Goal: Information Seeking & Learning: Check status

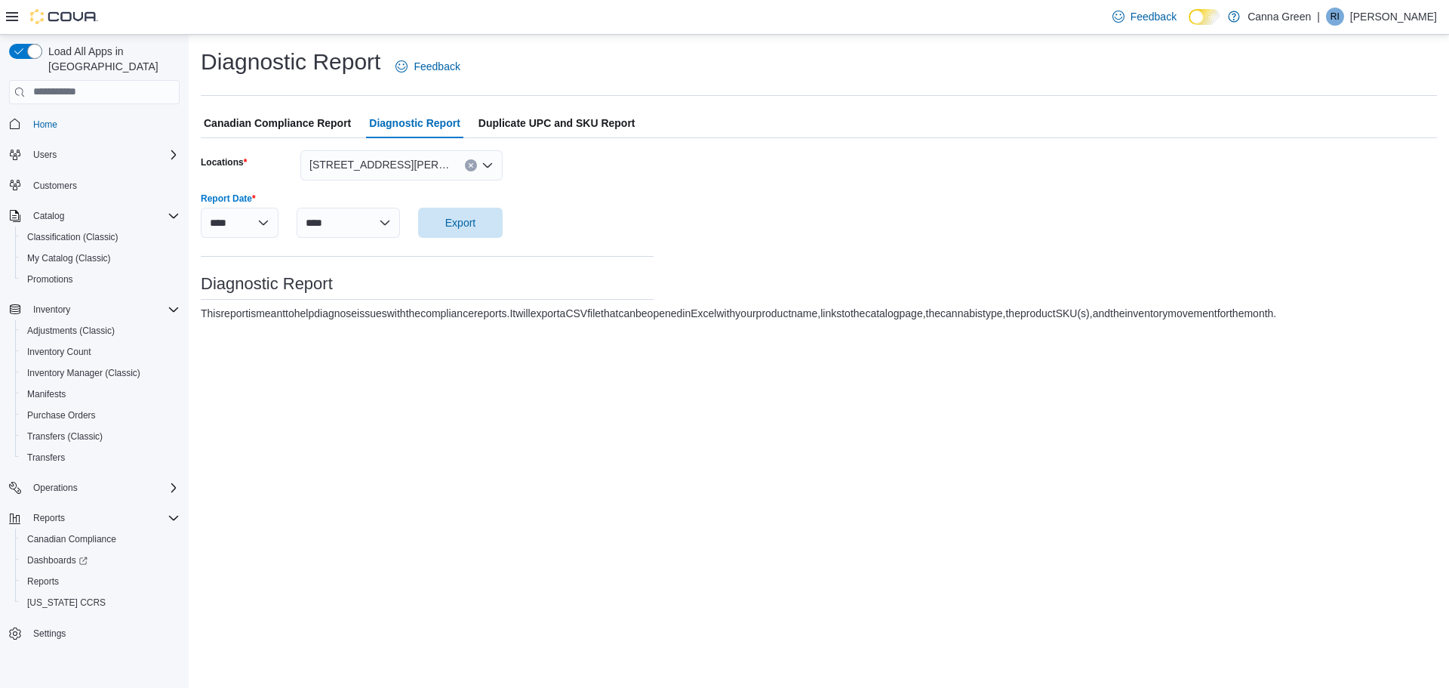
select select "****"
